Goal: Task Accomplishment & Management: Manage account settings

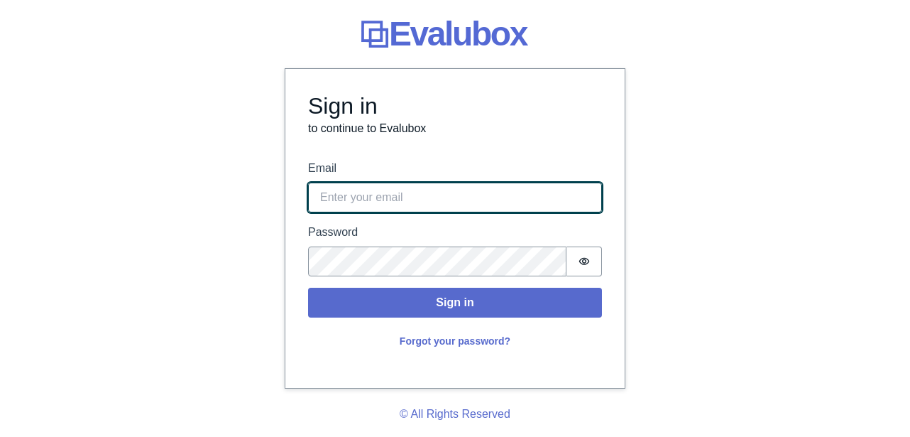
click at [391, 205] on input "Email" at bounding box center [455, 198] width 294 height 30
type input "[EMAIL_ADDRESS][PERSON_NAME][DOMAIN_NAME]"
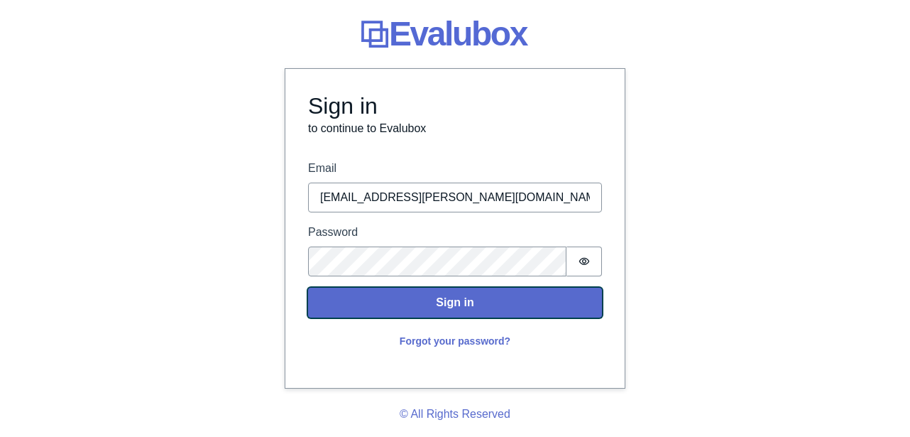
click at [388, 308] on button "Sign in" at bounding box center [455, 303] width 294 height 30
click at [362, 306] on button "Sign in" at bounding box center [455, 303] width 294 height 30
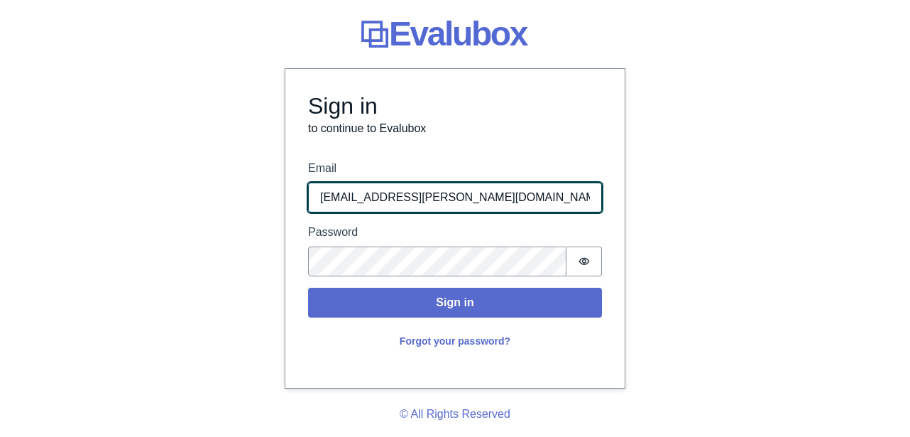
click at [462, 200] on input "[EMAIL_ADDRESS][PERSON_NAME][DOMAIN_NAME]" at bounding box center [455, 198] width 294 height 30
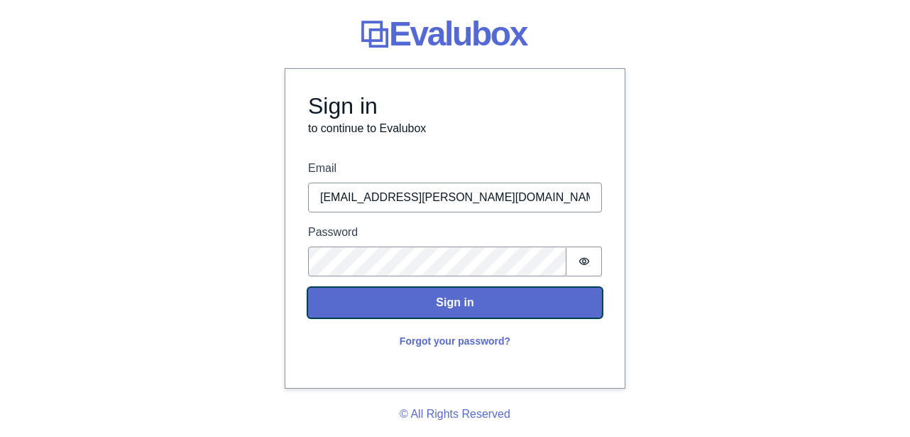
click at [411, 310] on button "Sign in" at bounding box center [455, 303] width 294 height 30
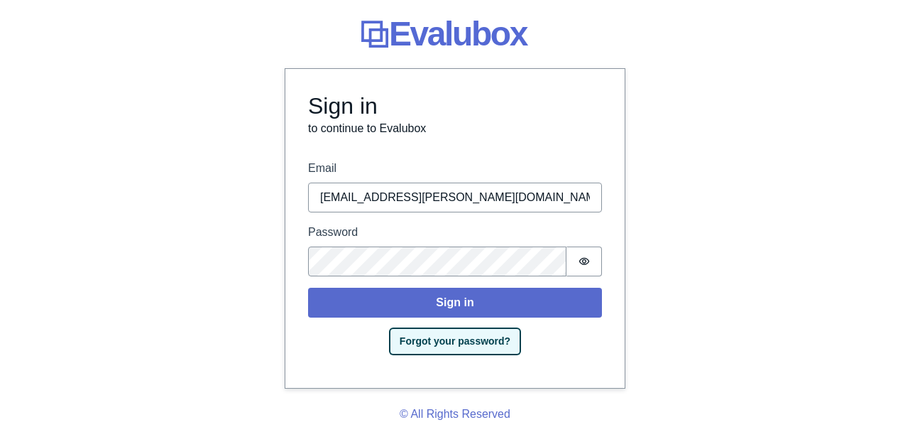
click at [433, 339] on button "Forgot your password?" at bounding box center [455, 341] width 129 height 25
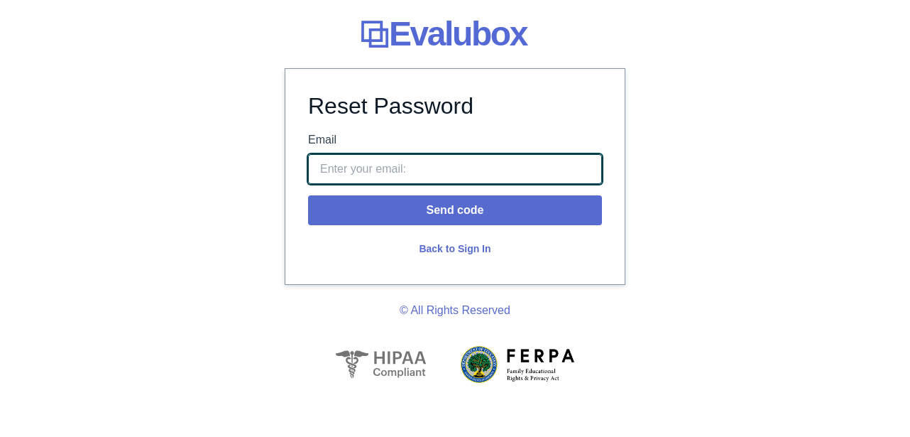
click at [401, 165] on input "Email" at bounding box center [455, 169] width 294 height 30
type input "[EMAIL_ADDRESS][PERSON_NAME][DOMAIN_NAME]"
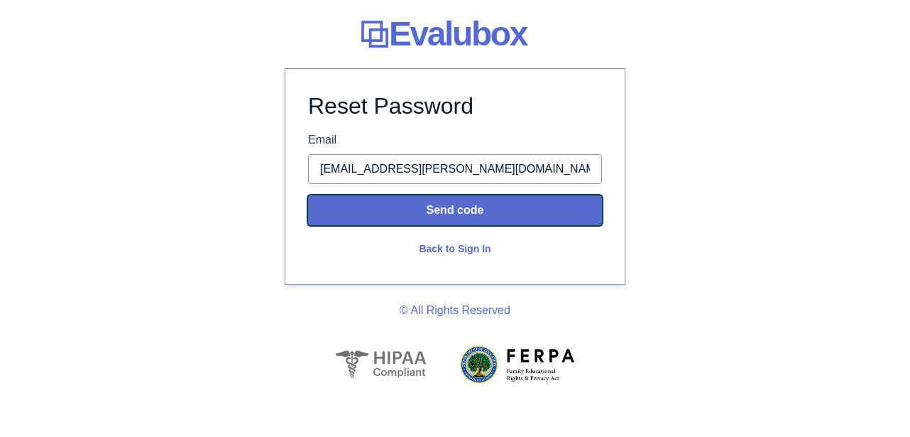
click at [403, 214] on button "Send code" at bounding box center [455, 210] width 294 height 30
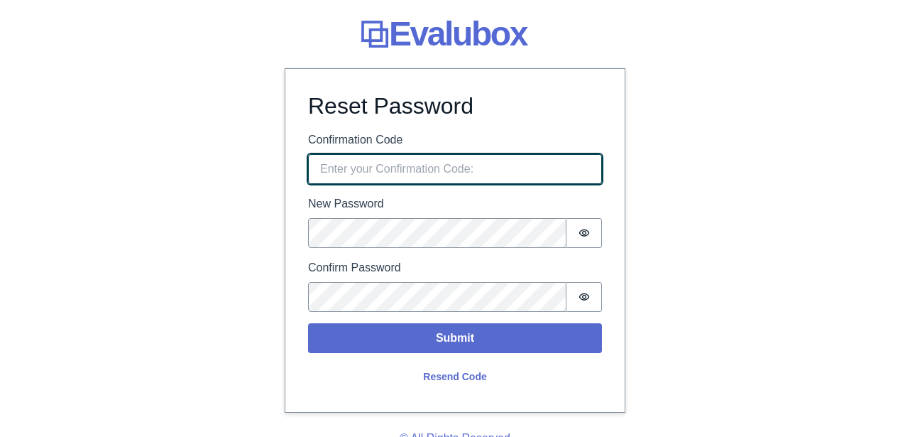
click at [428, 157] on input "Confirmation Code" at bounding box center [455, 169] width 294 height 30
paste input "305685"
type input "305685"
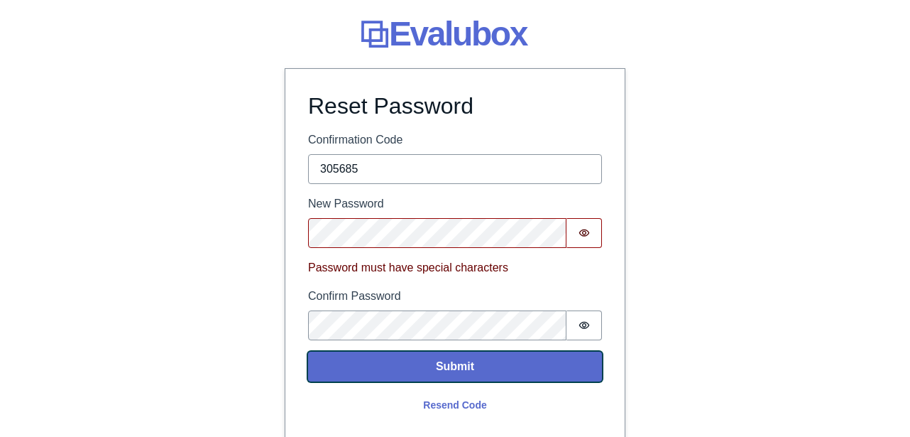
click at [504, 369] on button "Submit" at bounding box center [455, 367] width 294 height 30
click at [456, 364] on button "Submit" at bounding box center [455, 367] width 294 height 30
click at [466, 371] on button "Submit" at bounding box center [455, 367] width 294 height 30
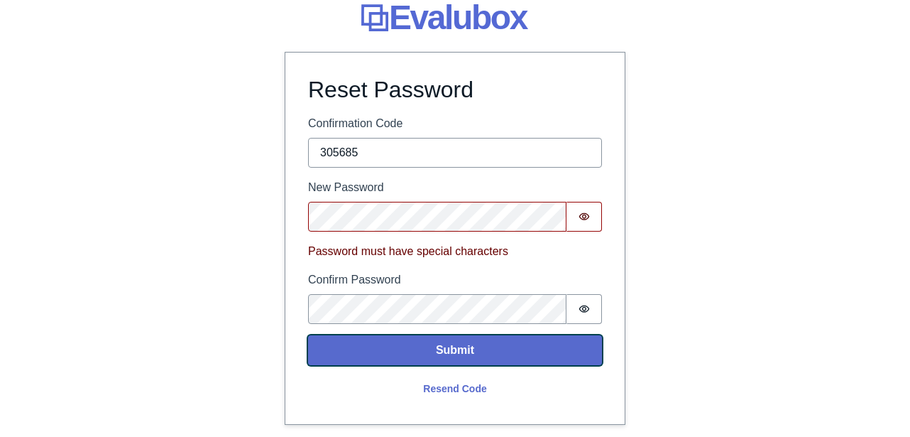
scroll to position [9, 0]
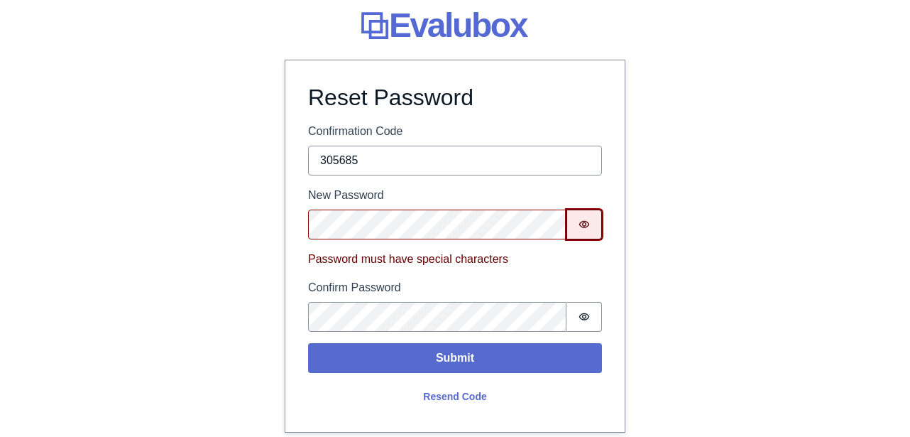
click at [580, 225] on icon "Show password" at bounding box center [584, 224] width 11 height 11
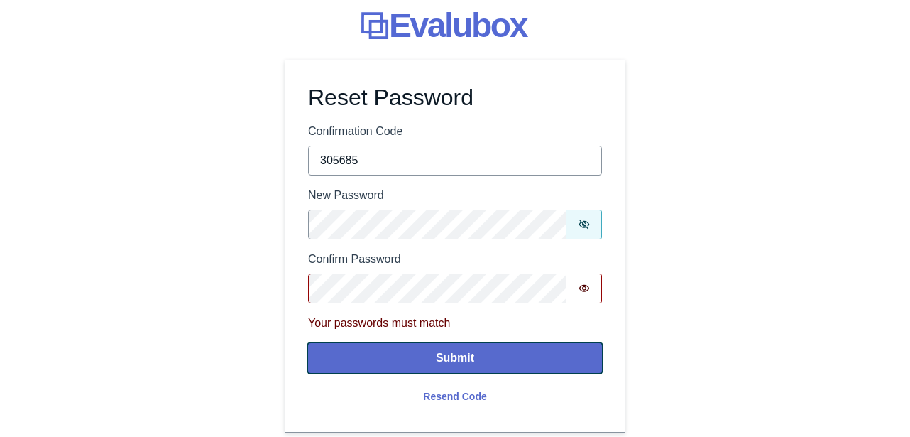
click at [472, 355] on button "Submit" at bounding box center [455, 358] width 294 height 30
click at [469, 362] on button "Submit" at bounding box center [455, 358] width 294 height 30
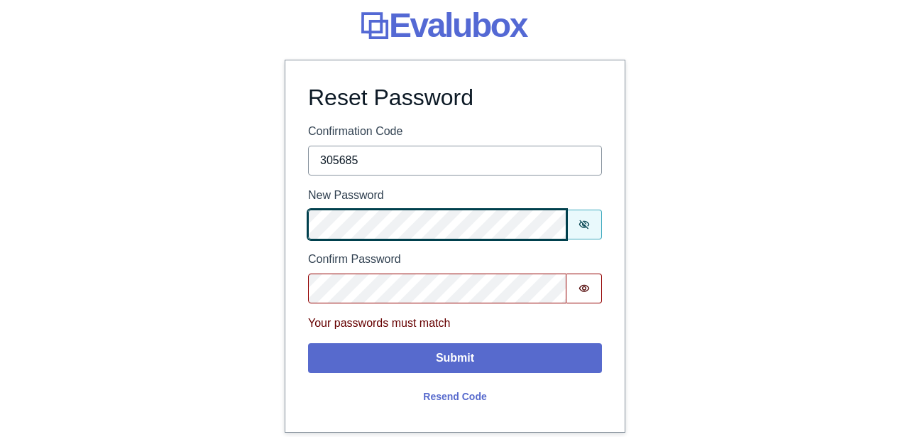
click at [254, 227] on div "Evalubox Reset Password Confirmation Code 305685 New Password Password is shown…" at bounding box center [455, 282] width 910 height 583
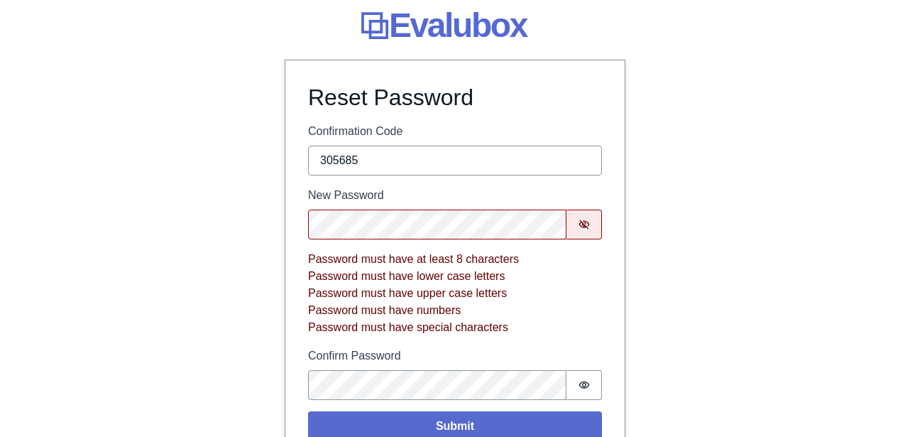
click at [727, 256] on div "Evalubox Reset Password Confirmation Code 305685 New Password Password is shown…" at bounding box center [455, 316] width 910 height 651
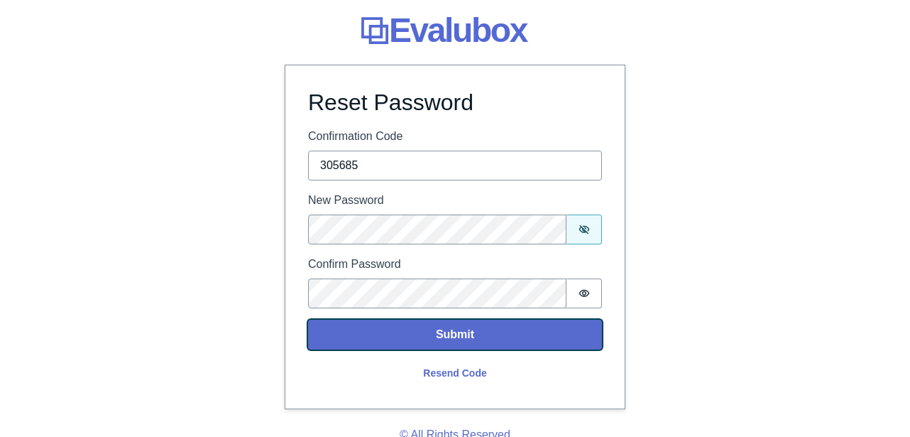
click at [430, 329] on button "Submit" at bounding box center [455, 335] width 294 height 30
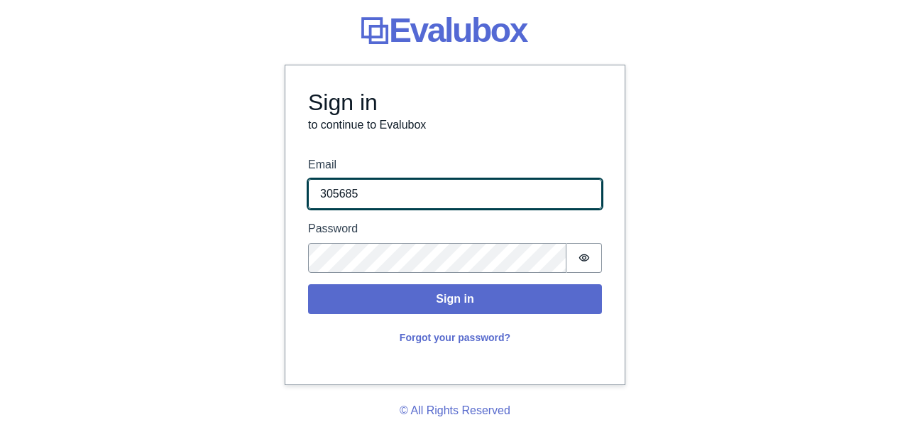
drag, startPoint x: 421, startPoint y: 195, endPoint x: 285, endPoint y: 178, distance: 137.5
click at [285, 178] on form "Sign in Email 305685 Password Password is hidden Sign in Forgot your password?" at bounding box center [454, 259] width 339 height 251
type input "[EMAIL_ADDRESS][PERSON_NAME][DOMAIN_NAME]"
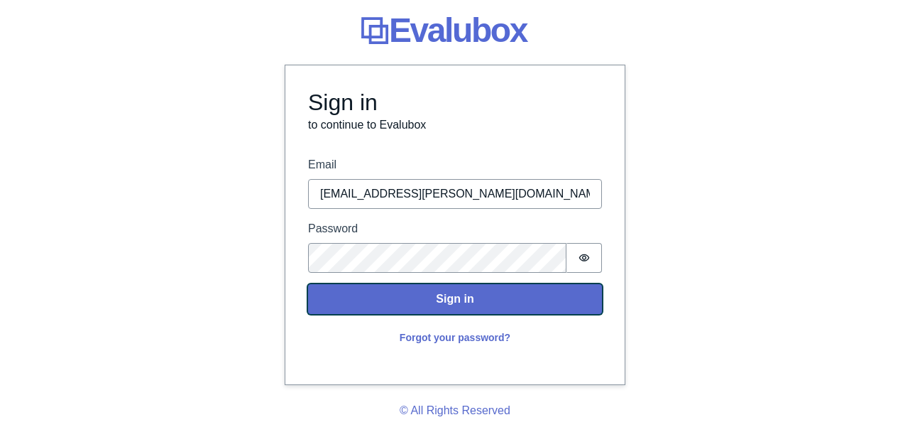
click at [374, 303] on button "Sign in" at bounding box center [455, 299] width 294 height 30
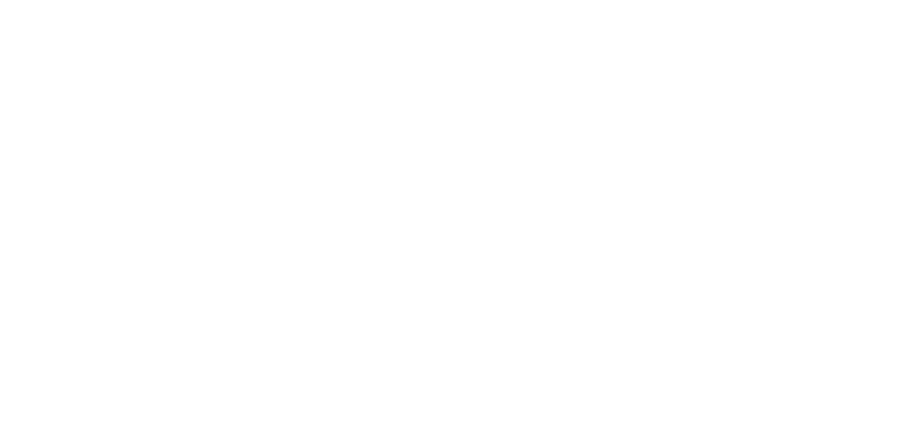
click at [268, 27] on body "×" at bounding box center [455, 218] width 910 height 437
click at [297, 45] on body "×" at bounding box center [455, 218] width 910 height 437
